Goal: Task Accomplishment & Management: Use online tool/utility

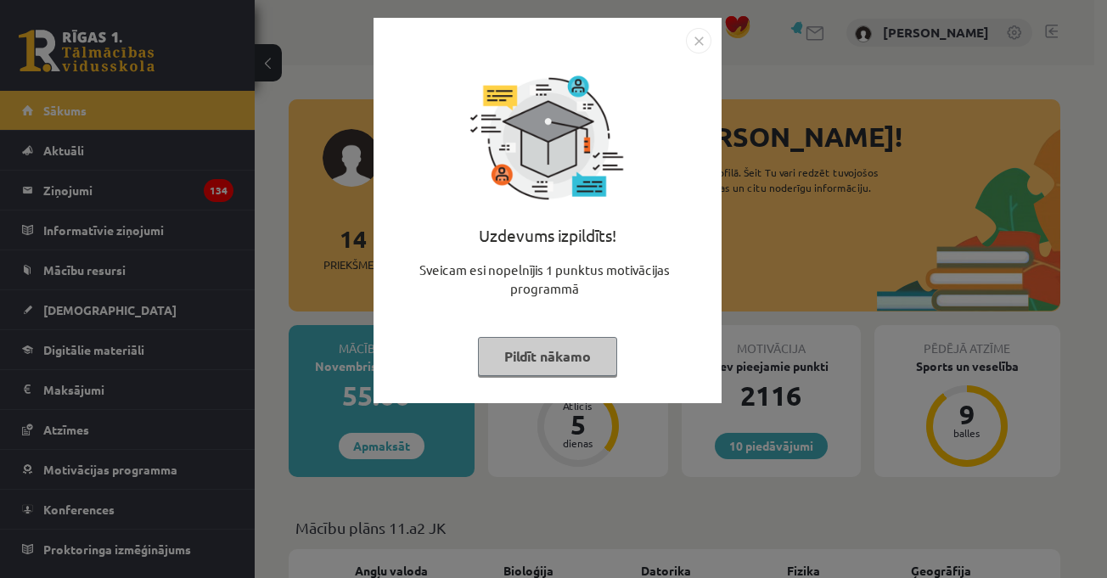
click at [704, 42] on img "Close" at bounding box center [698, 40] width 25 height 25
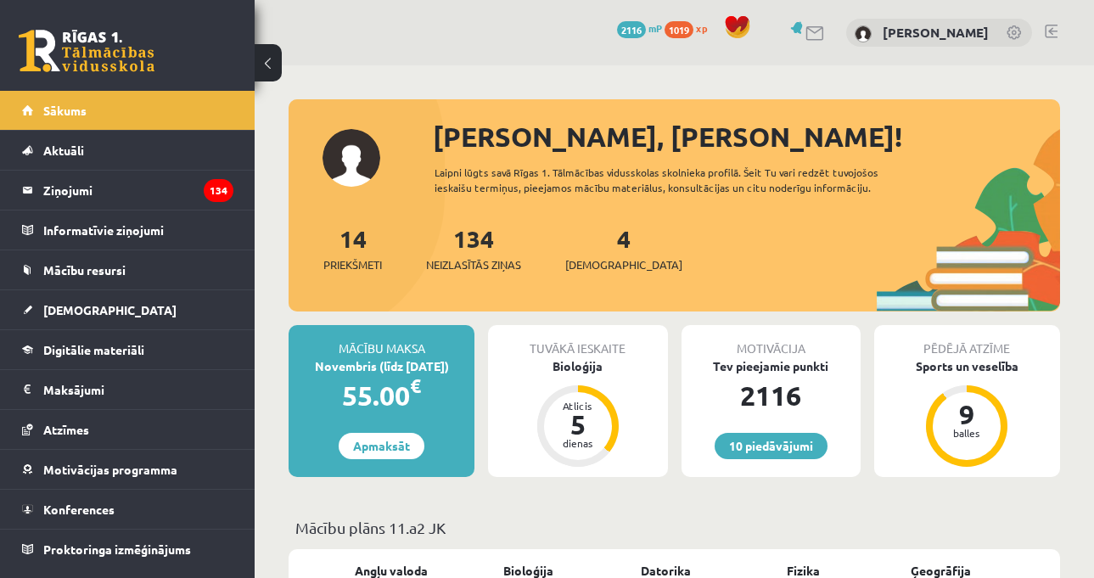
click at [768, 54] on div "10 Dāvanas 2116 mP 1019 xp [PERSON_NAME]" at bounding box center [674, 32] width 839 height 65
click at [148, 316] on link "[DEMOGRAPHIC_DATA]" at bounding box center [127, 309] width 211 height 39
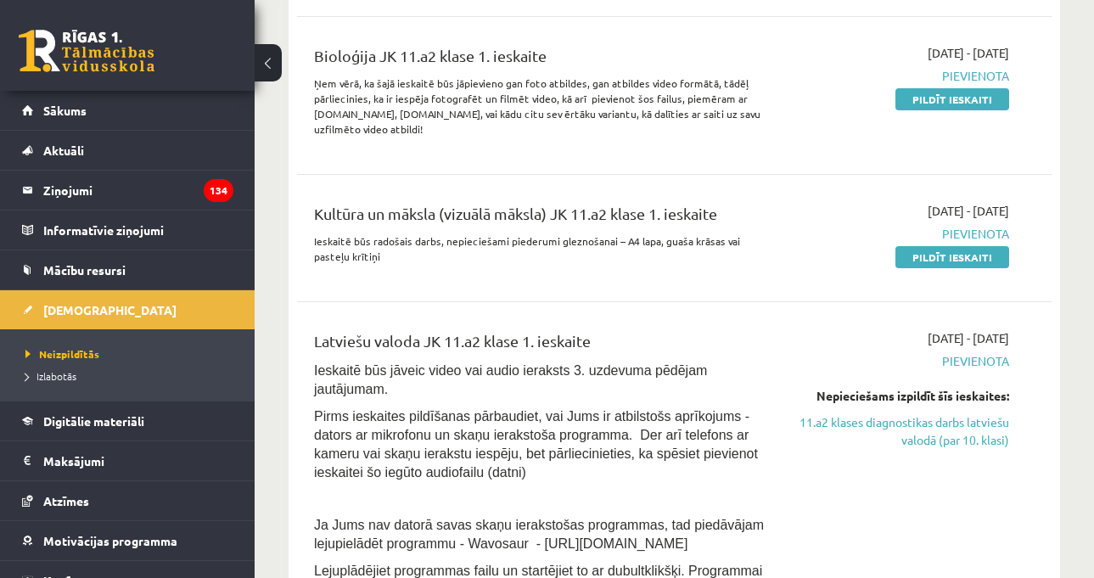
scroll to position [255, 0]
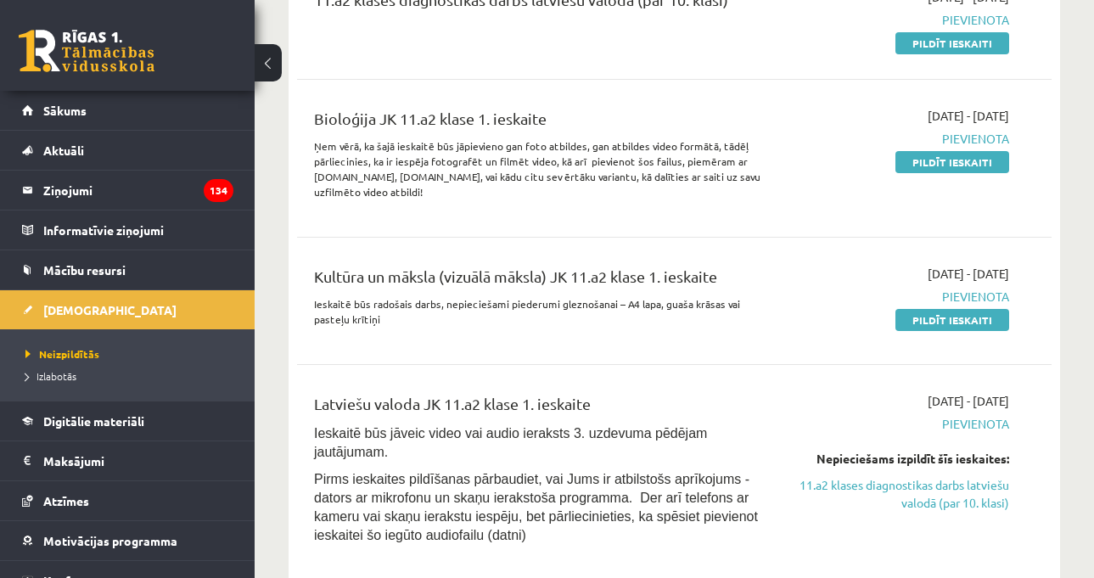
click at [1030, 232] on div "11.a2 klases diagnostikas darbs latviešu valodā (par 10. klasi) [DATE] - [DATE]…" at bounding box center [674, 424] width 755 height 906
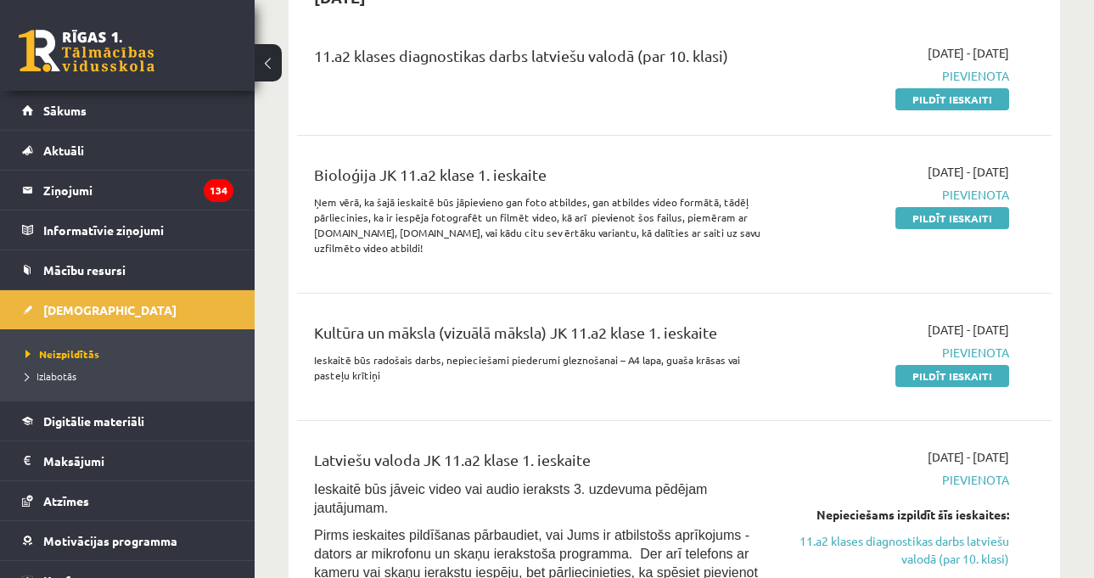
scroll to position [170, 0]
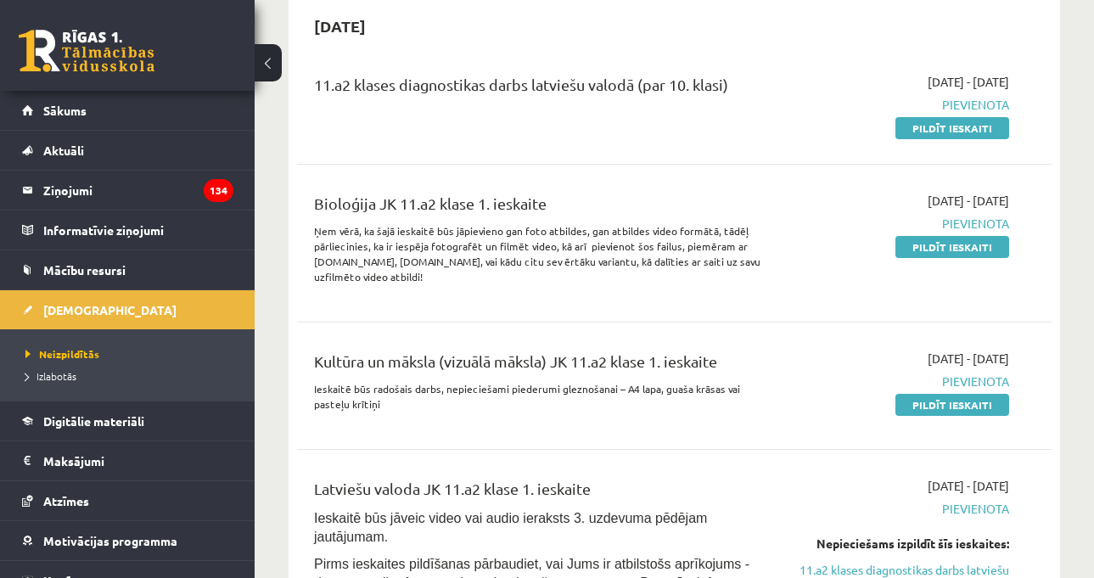
click at [1030, 231] on div "Bioloģija JK 11.a2 klase 1. ieskaite Ņem vērā, ka šajā ieskaitē būs jāpievieno …" at bounding box center [674, 243] width 721 height 103
click at [940, 405] on link "Pildīt ieskaiti" at bounding box center [952, 405] width 114 height 22
click at [935, 131] on link "Pildīt ieskaiti" at bounding box center [952, 128] width 114 height 22
click at [920, 407] on link "Pildīt ieskaiti" at bounding box center [952, 405] width 114 height 22
click at [752, 232] on p "Ņem vērā, ka šajā ieskaitē būs jāpievieno gan foto atbildes, gan atbildes video…" at bounding box center [541, 253] width 455 height 61
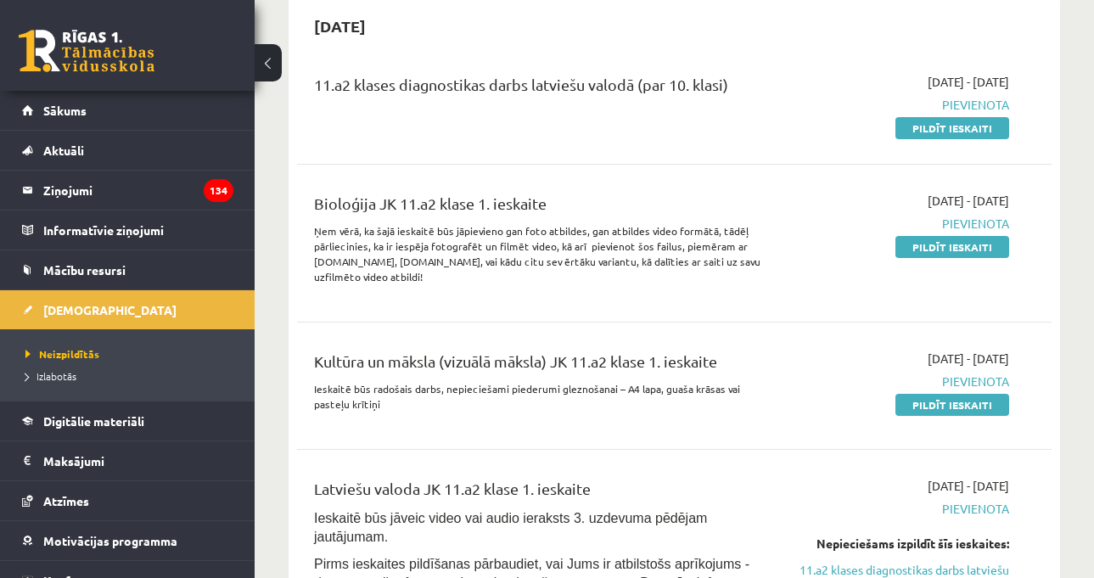
drag, startPoint x: 938, startPoint y: 120, endPoint x: 678, endPoint y: 87, distance: 261.8
click at [938, 121] on link "Pildīt ieskaiti" at bounding box center [952, 128] width 114 height 22
click at [637, 381] on p "Ieskaitē būs radošais darbs, nepieciešami piederumi gleznošanai – A4 lapa, guaš…" at bounding box center [541, 396] width 455 height 31
click at [712, 209] on div "Bioloģija JK 11.a2 klase 1. ieskaite" at bounding box center [541, 207] width 455 height 31
click at [717, 206] on div "Bioloģija JK 11.a2 klase 1. ieskaite" at bounding box center [541, 207] width 455 height 31
